Goal: Navigation & Orientation: Find specific page/section

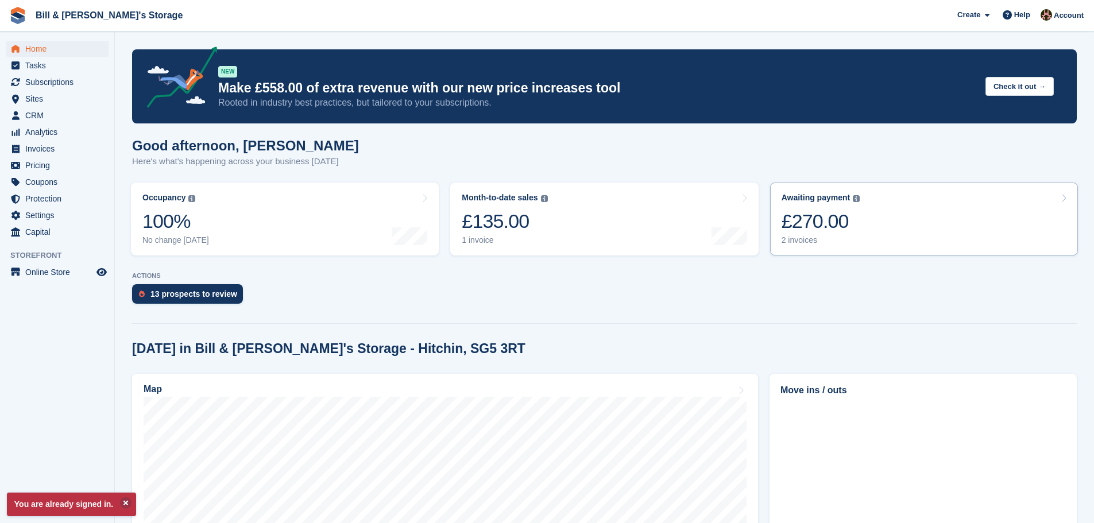
click at [869, 214] on link "Awaiting payment The total outstanding balance on all open invoices. £270.00 2 …" at bounding box center [924, 219] width 308 height 73
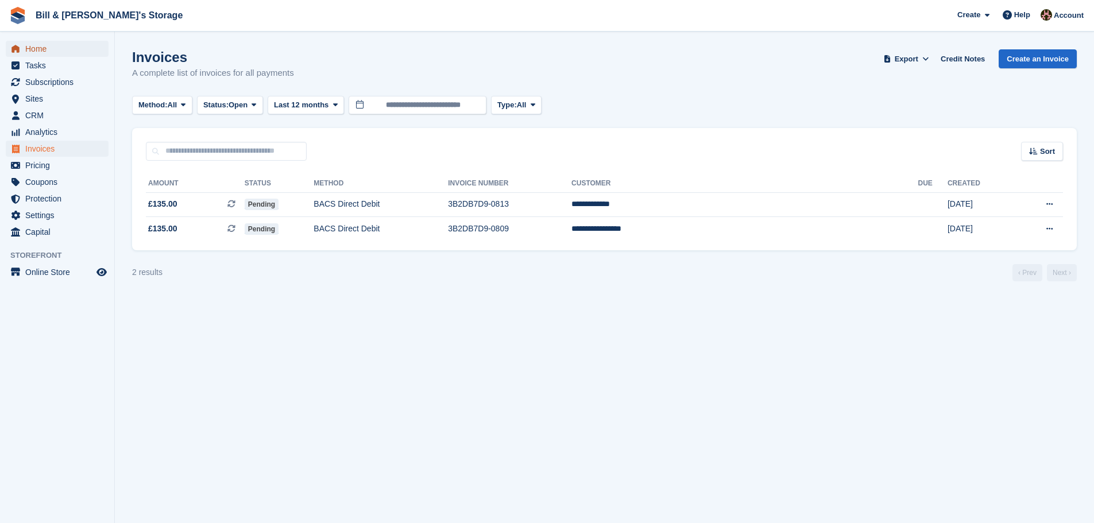
click at [22, 44] on link "Home" at bounding box center [57, 49] width 103 height 16
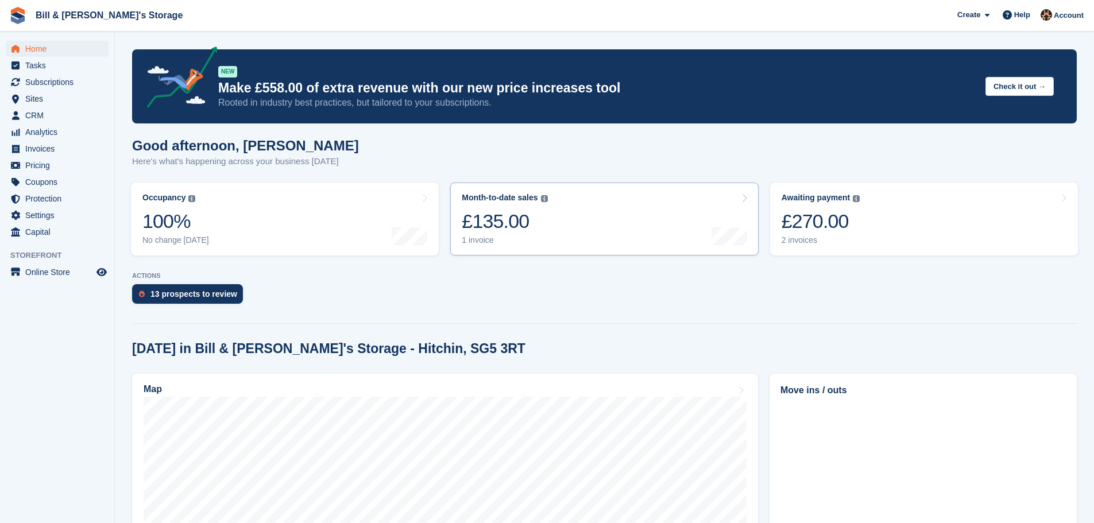
click at [520, 248] on link "Month-to-date sales The sum of all finalised invoices generated this month to d…" at bounding box center [604, 219] width 308 height 73
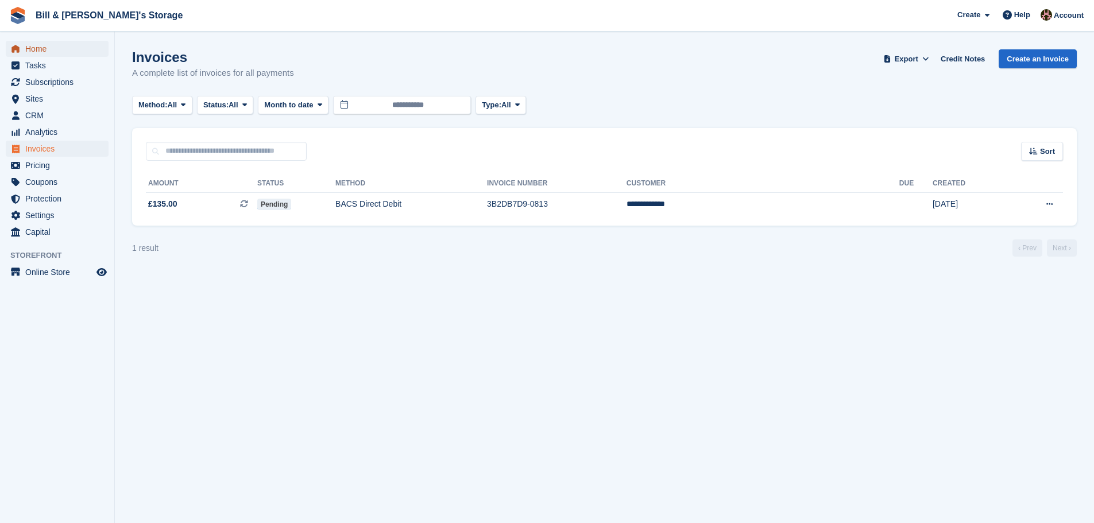
click at [54, 50] on span "Home" at bounding box center [59, 49] width 69 height 16
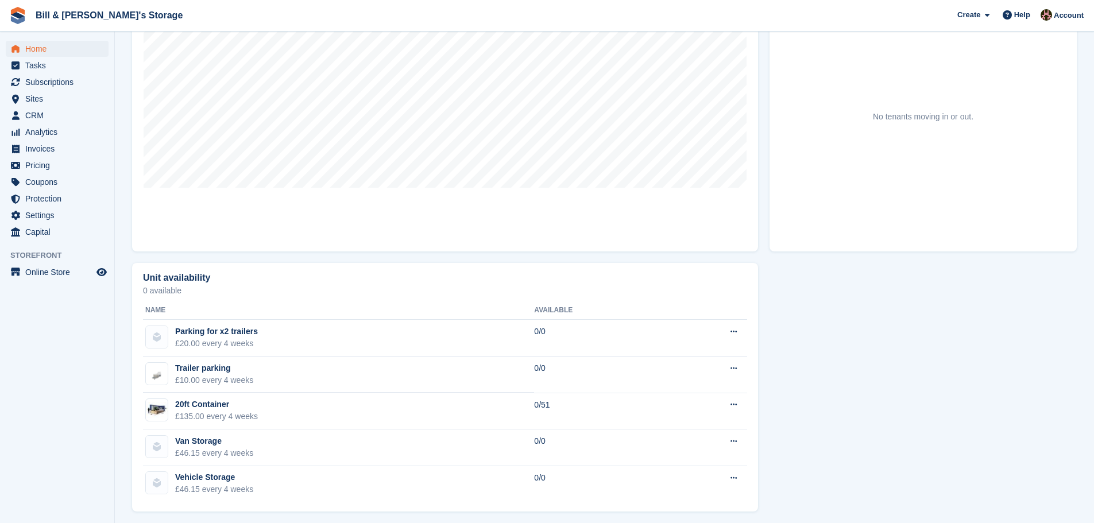
scroll to position [426, 0]
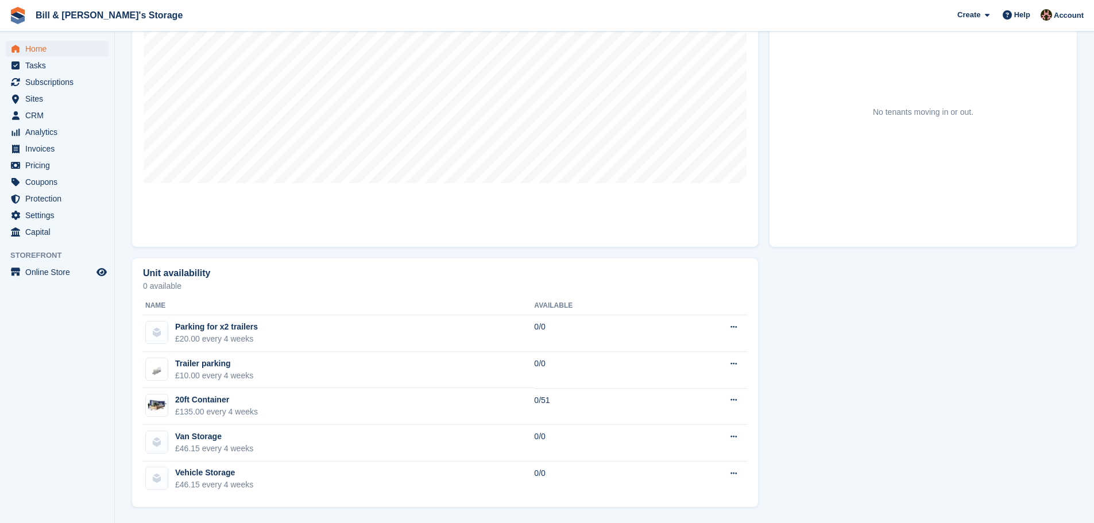
click at [851, 430] on div "Unit availability 0 available Name Available Parking for x2 trailers £20.00 eve…" at bounding box center [604, 383] width 956 height 260
click at [841, 403] on div "Unit availability 0 available Name Available Parking for x2 trailers £20.00 eve…" at bounding box center [604, 383] width 956 height 260
click at [55, 78] on span "Subscriptions" at bounding box center [59, 82] width 69 height 16
